Goal: Task Accomplishment & Management: Complete application form

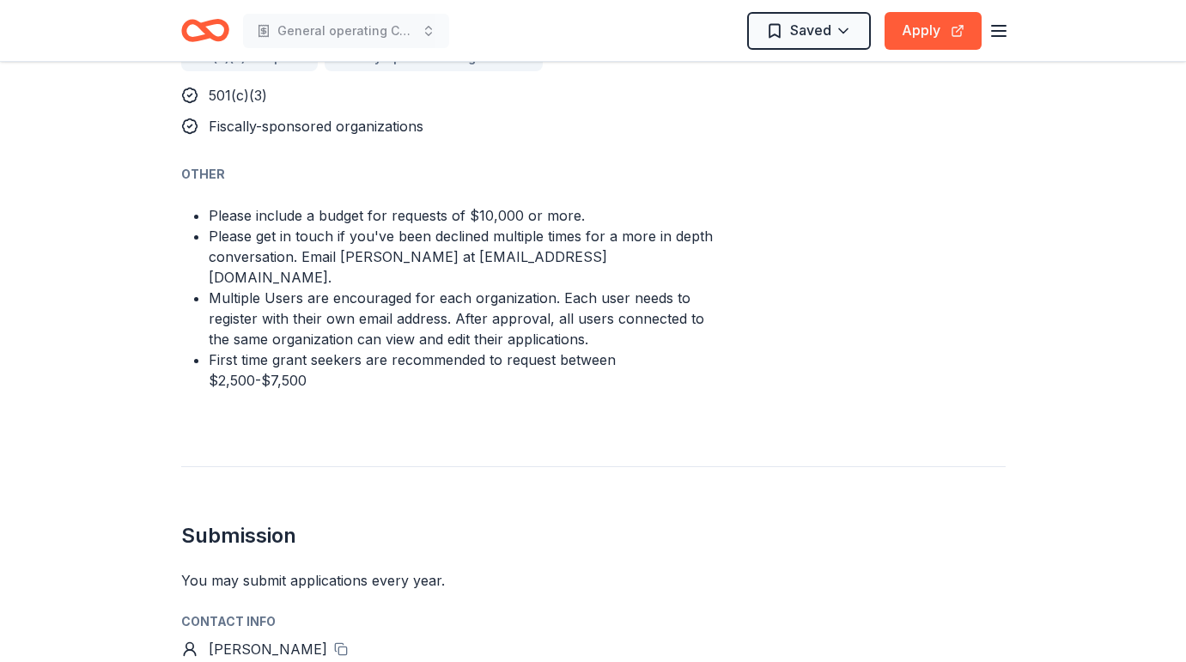
scroll to position [1182, 0]
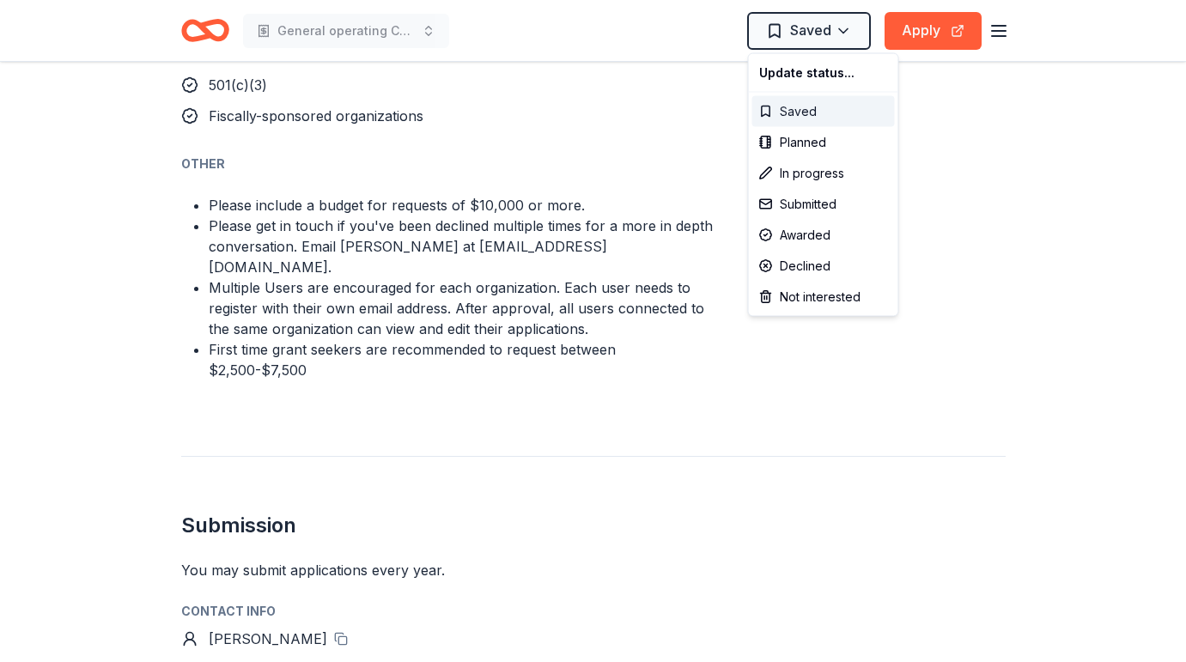
click at [780, 109] on div "Saved" at bounding box center [824, 111] width 143 height 31
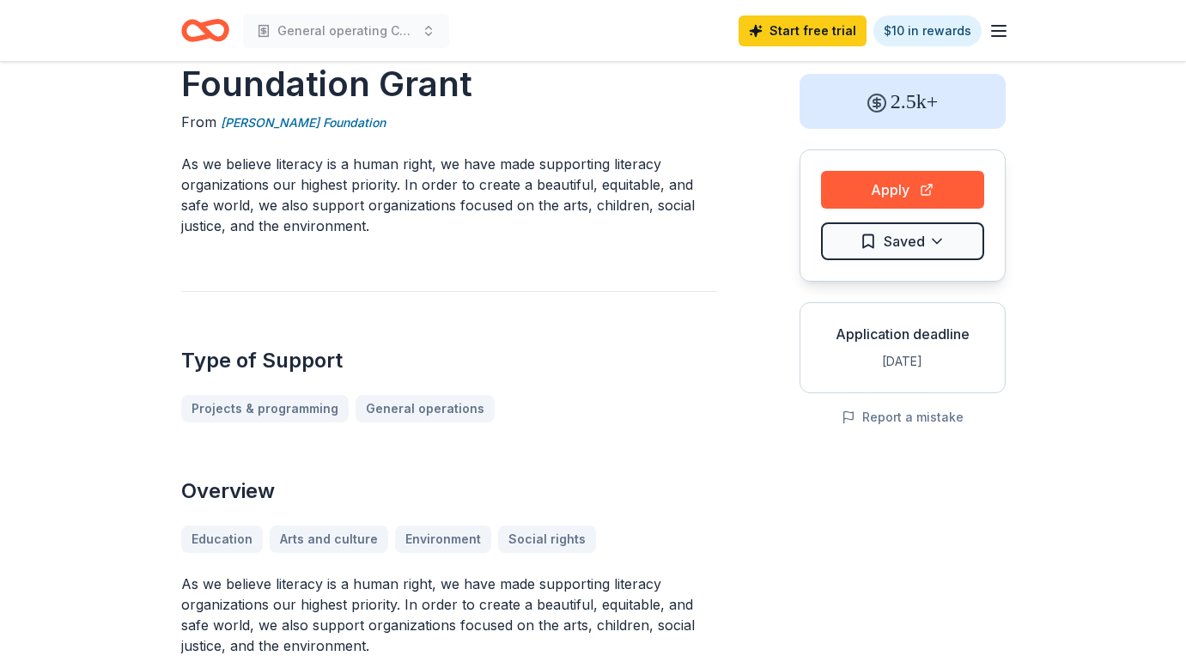
scroll to position [0, 0]
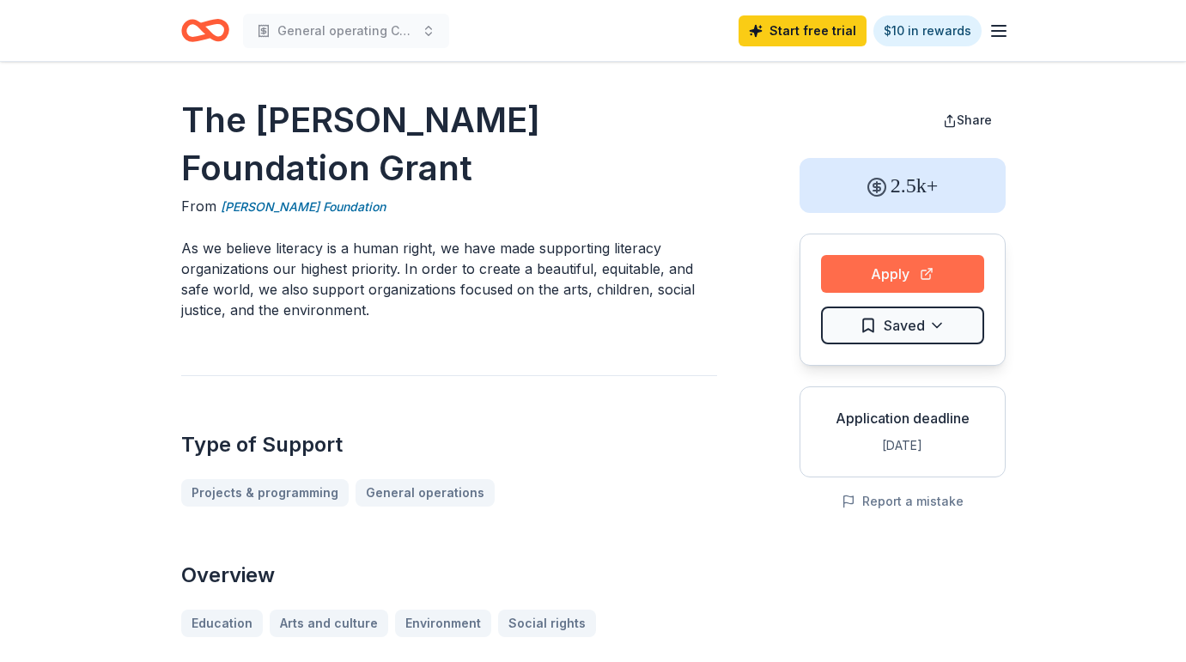
click at [900, 271] on button "Apply" at bounding box center [902, 274] width 163 height 38
click at [213, 30] on icon "Home" at bounding box center [205, 30] width 48 height 40
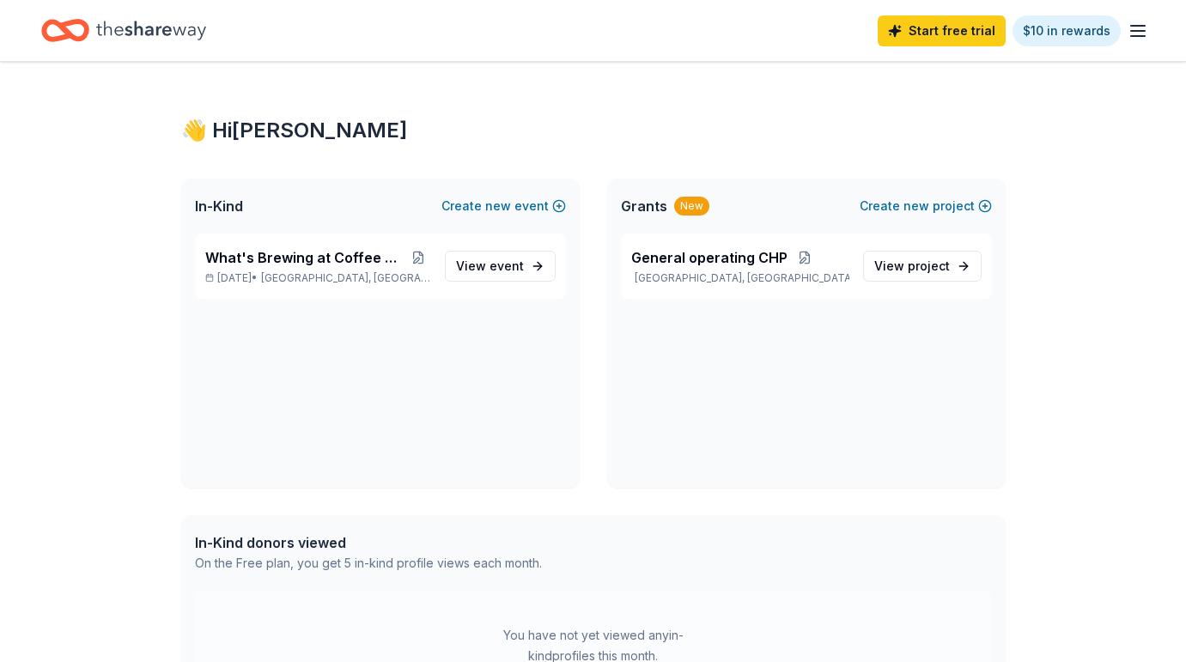
click at [97, 13] on icon "Home" at bounding box center [151, 30] width 110 height 35
click at [495, 266] on span "event" at bounding box center [507, 266] width 34 height 15
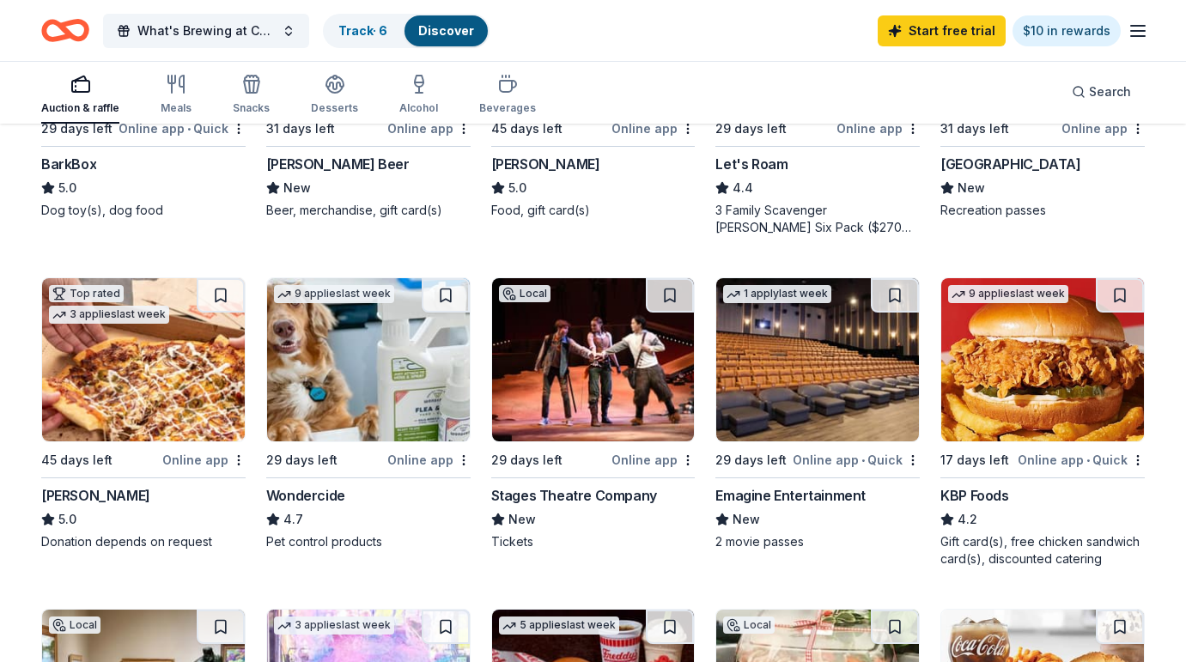
scroll to position [710, 0]
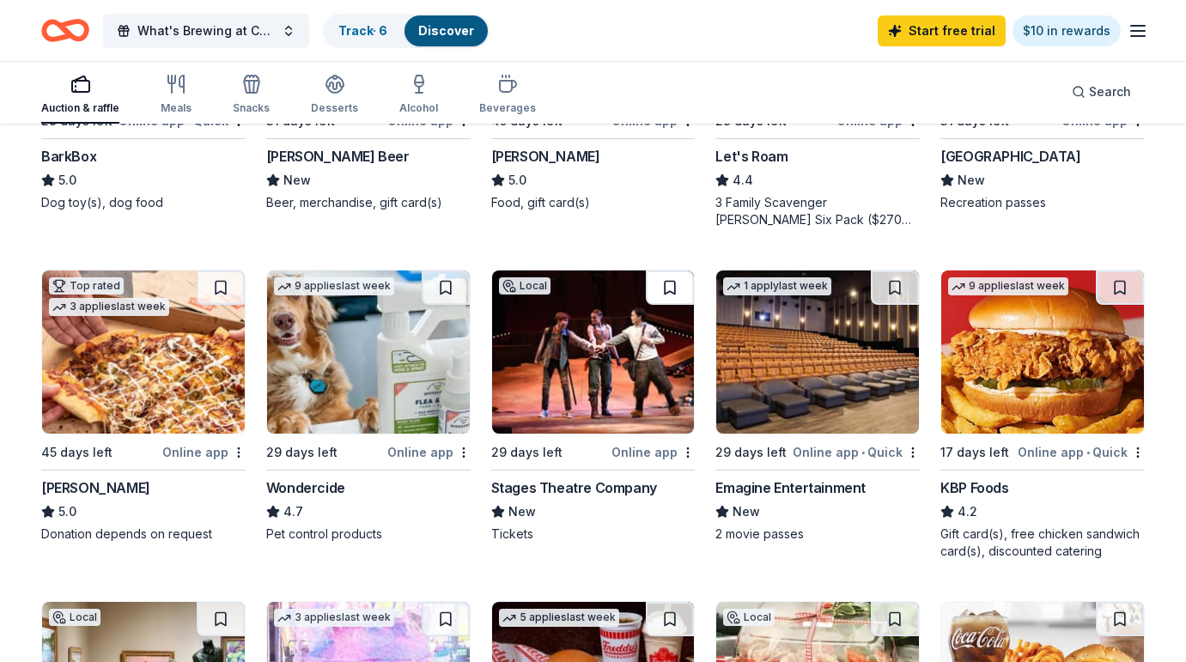
click at [668, 285] on button at bounding box center [670, 288] width 48 height 34
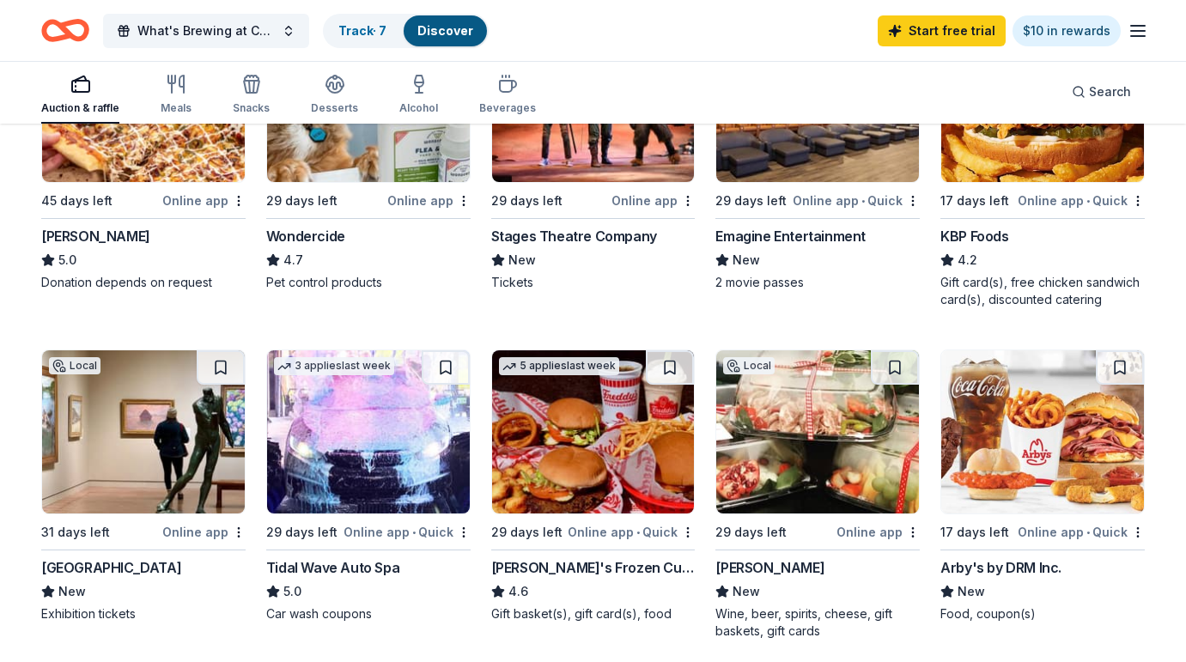
scroll to position [964, 0]
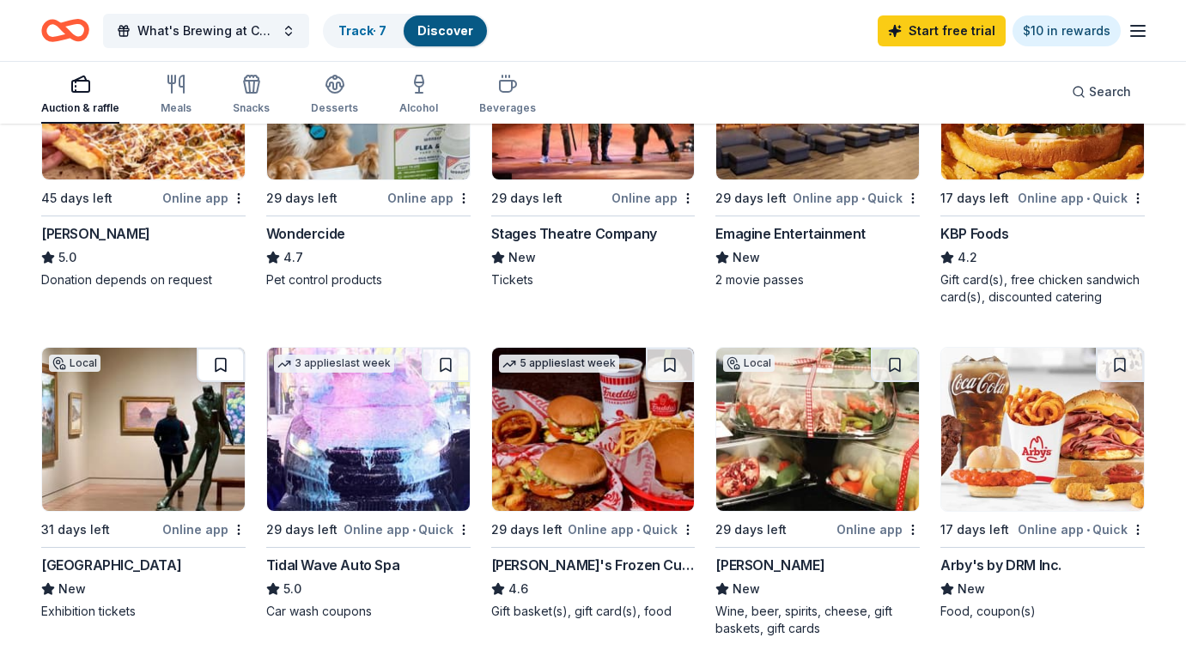
click at [220, 366] on button at bounding box center [221, 365] width 48 height 34
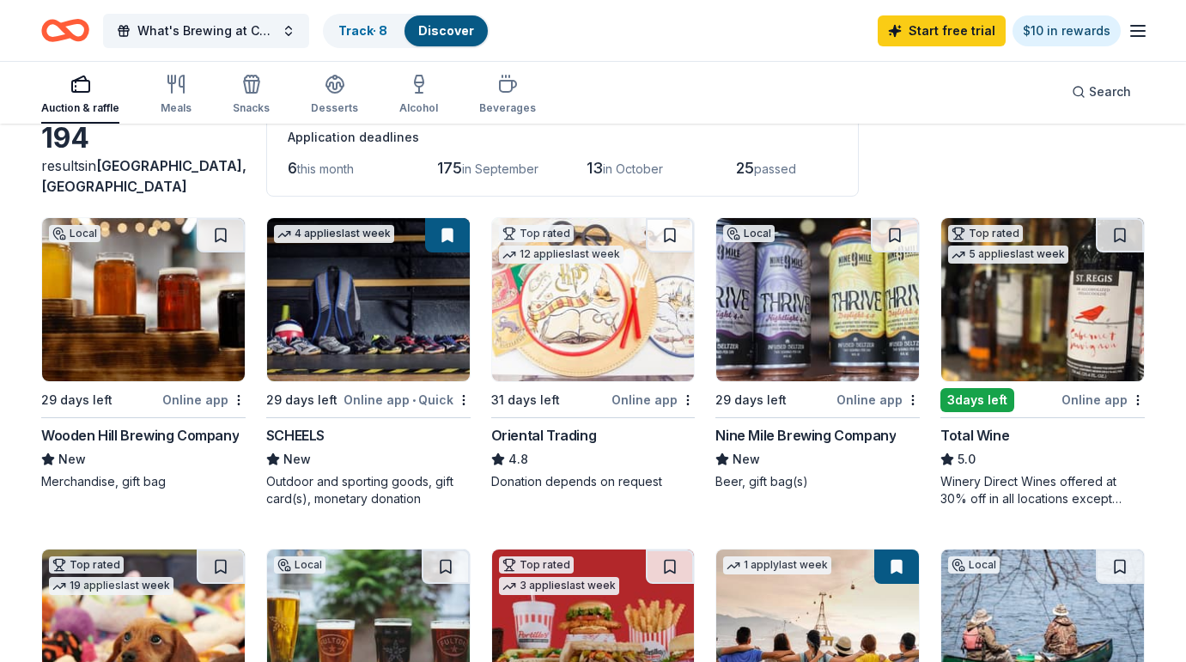
scroll to position [97, 0]
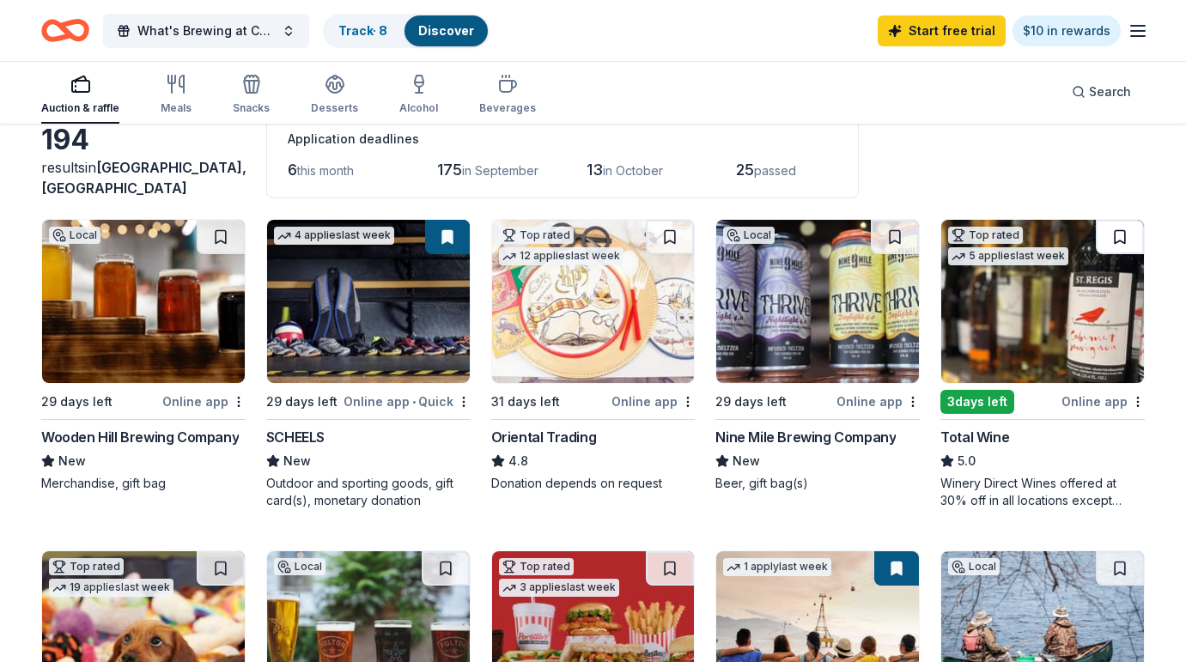
click at [1125, 244] on button at bounding box center [1120, 237] width 48 height 34
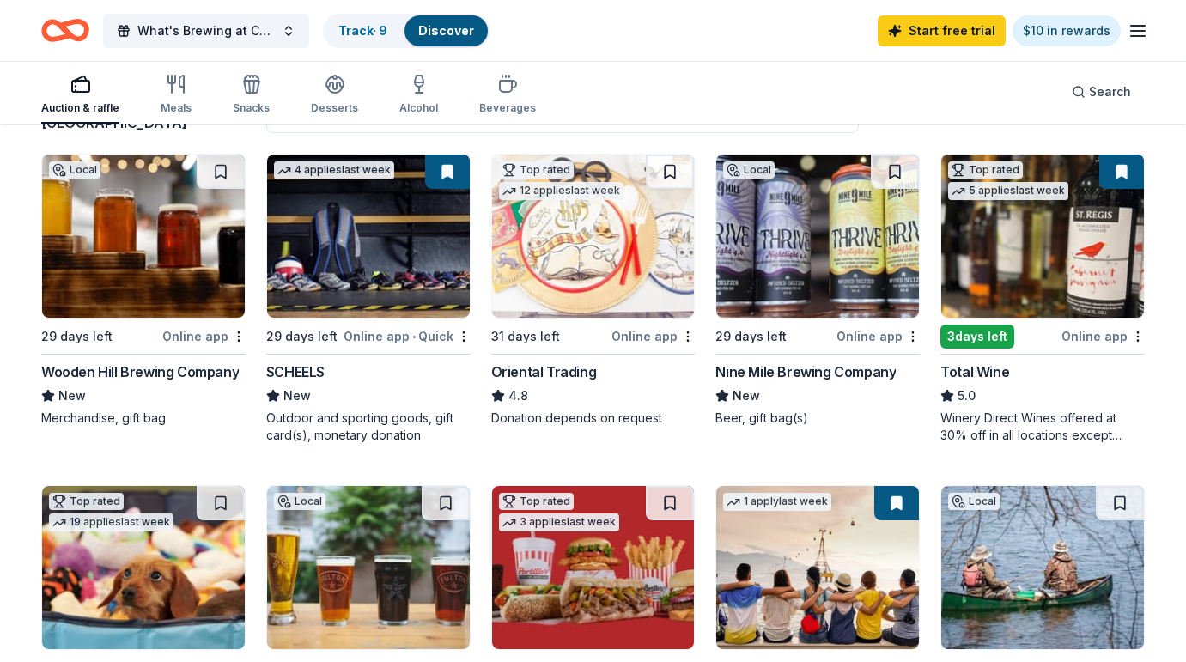
scroll to position [0, 0]
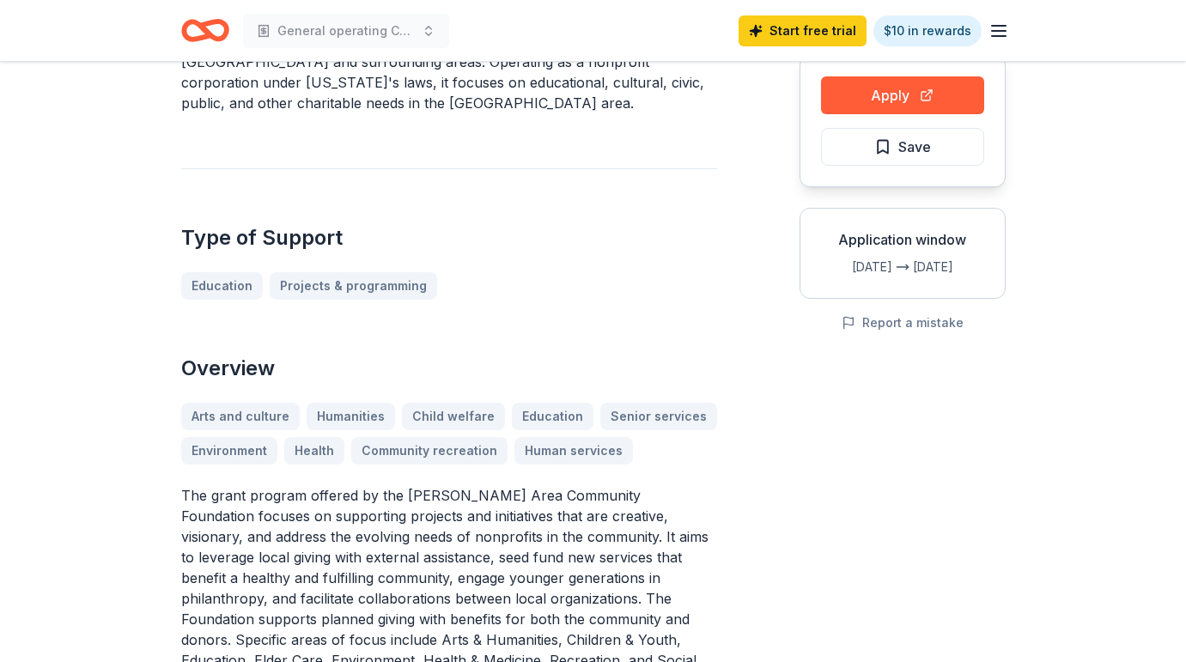
scroll to position [48, 0]
